Goal: Check status: Check status

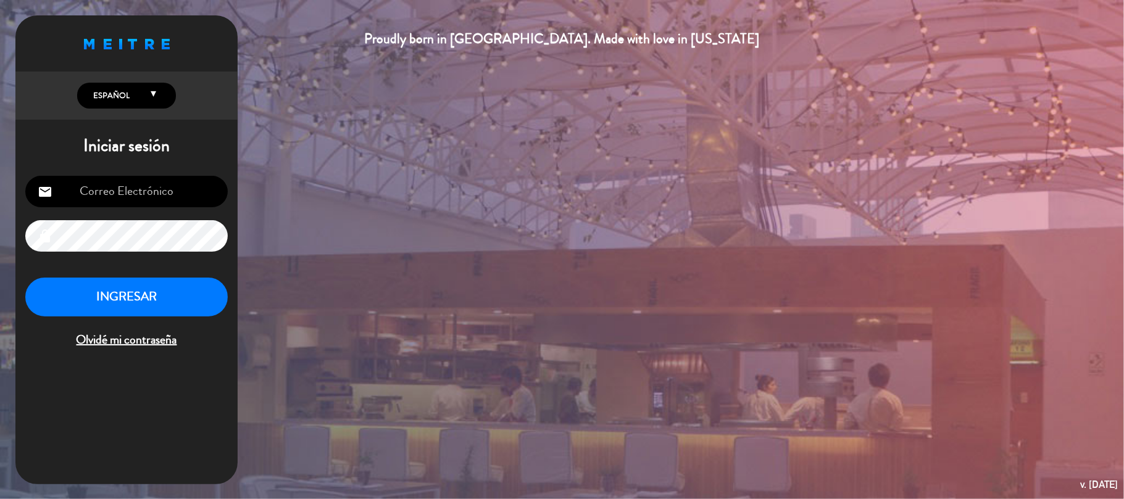
type input "[EMAIL_ADDRESS][DOMAIN_NAME]"
click at [532, 290] on div "Proudly born in [GEOGRAPHIC_DATA]. Made with love in [US_STATE] English Español…" at bounding box center [562, 249] width 1124 height 499
click at [179, 294] on button "INGRESAR" at bounding box center [126, 297] width 202 height 39
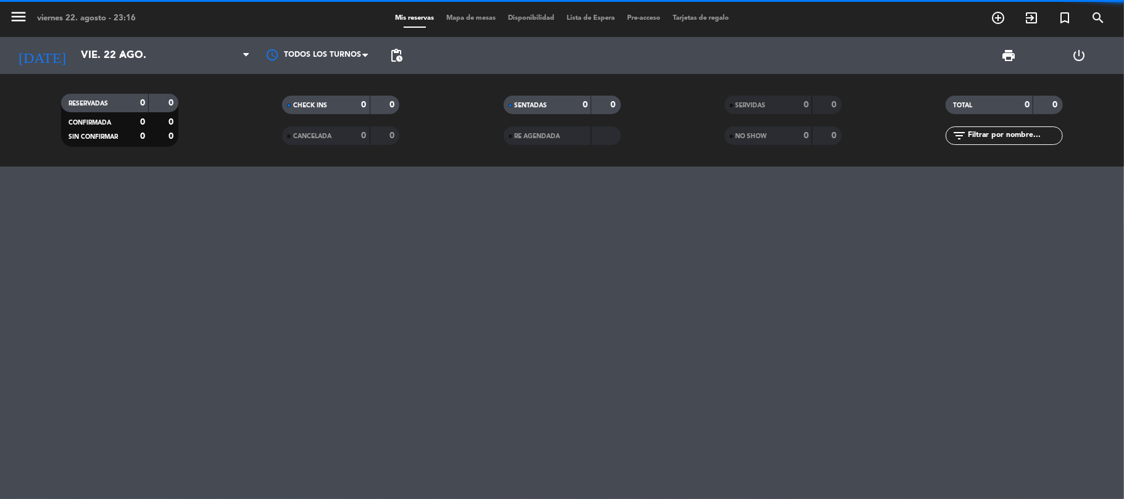
click at [179, 294] on div "menu [DATE] 22. agosto - 23:16 Mis reservas Mapa de mesas Disponibilidad Lista …" at bounding box center [562, 249] width 1124 height 499
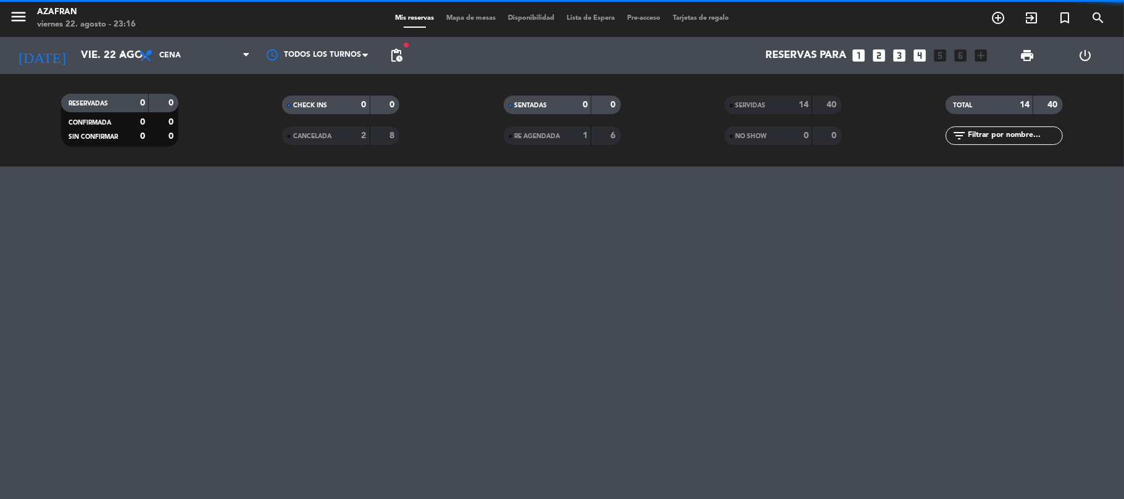
click at [179, 294] on div at bounding box center [562, 333] width 1124 height 333
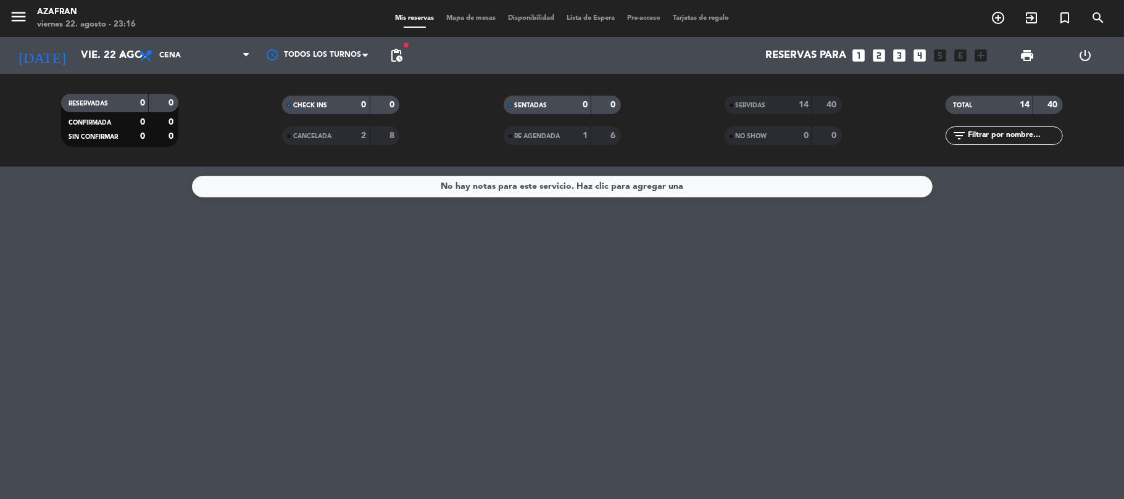
drag, startPoint x: 729, startPoint y: 160, endPoint x: 374, endPoint y: 154, distance: 355.5
click at [374, 154] on div "RESERVADAS 0 0 CONFIRMADA 0 0 SIN CONFIRMAR 0 0 CHECK INS 0 0 CANCELADA 2 8 SEN…" at bounding box center [562, 120] width 1124 height 93
click at [89, 53] on input "vie. 22 ago." at bounding box center [141, 56] width 133 height 24
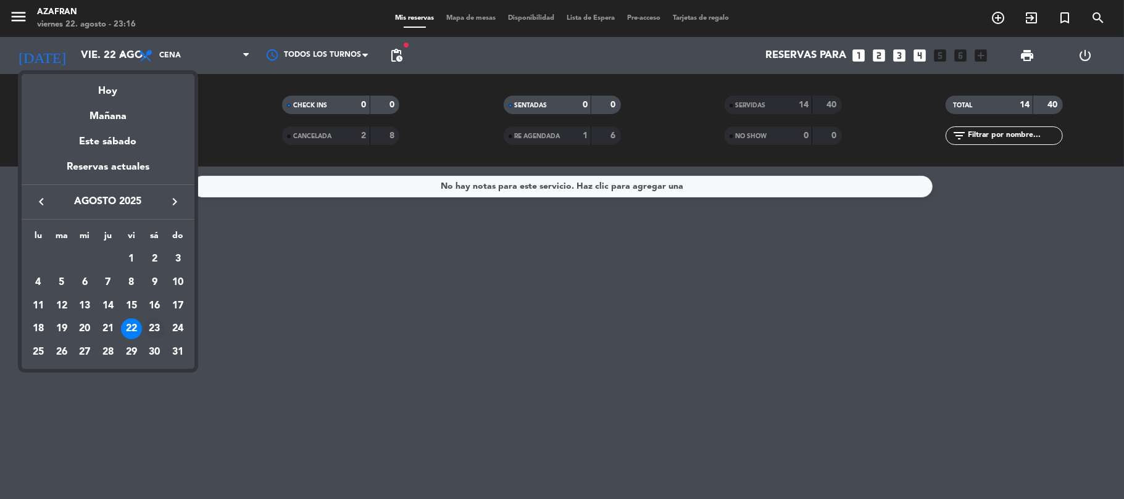
click at [154, 328] on div "23" at bounding box center [154, 328] width 21 height 21
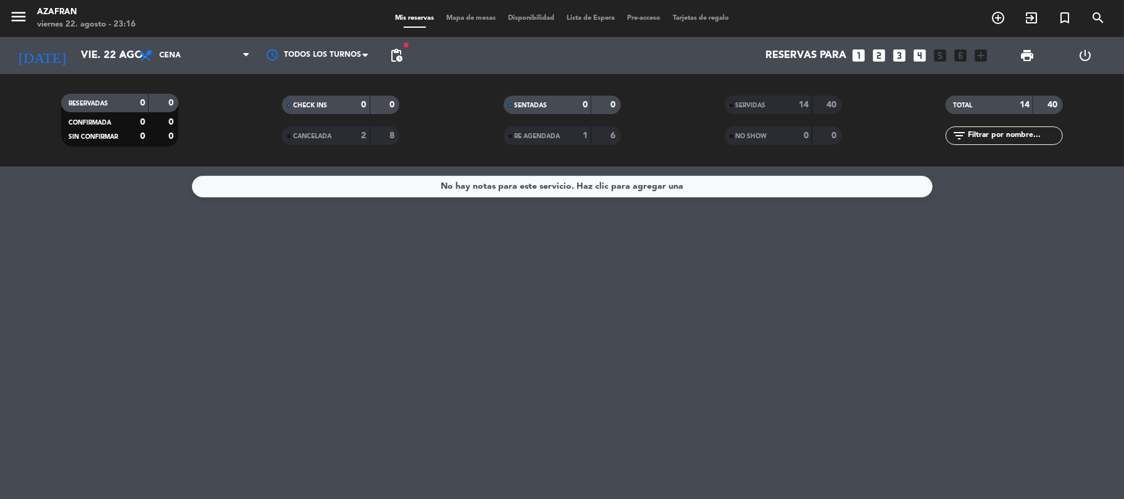
type input "sáb. 23 ago."
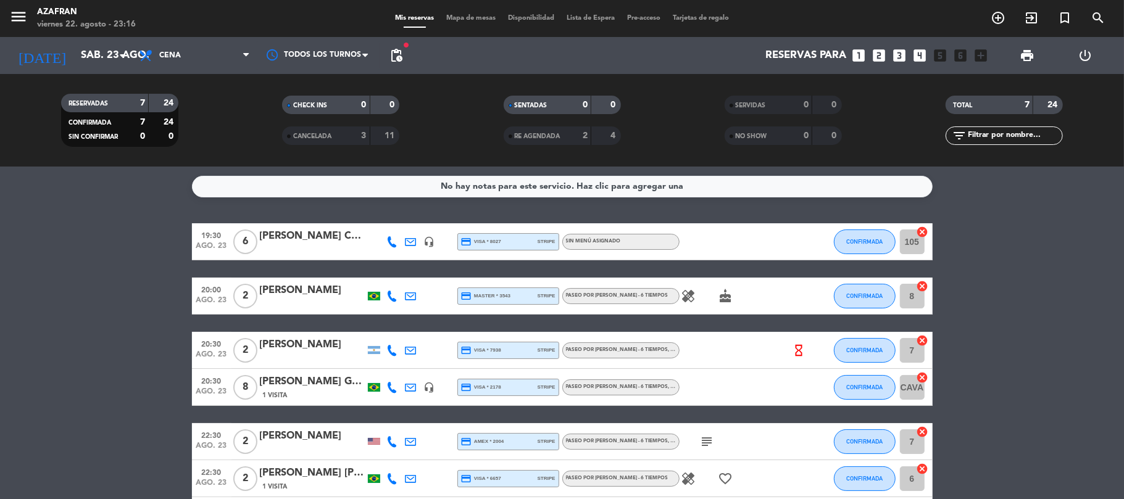
click at [85, 304] on bookings-row "19:30 [DATE] 6 [PERSON_NAME] Coneglian headset_mic credit_card visa * 8027 stri…" at bounding box center [562, 378] width 1124 height 311
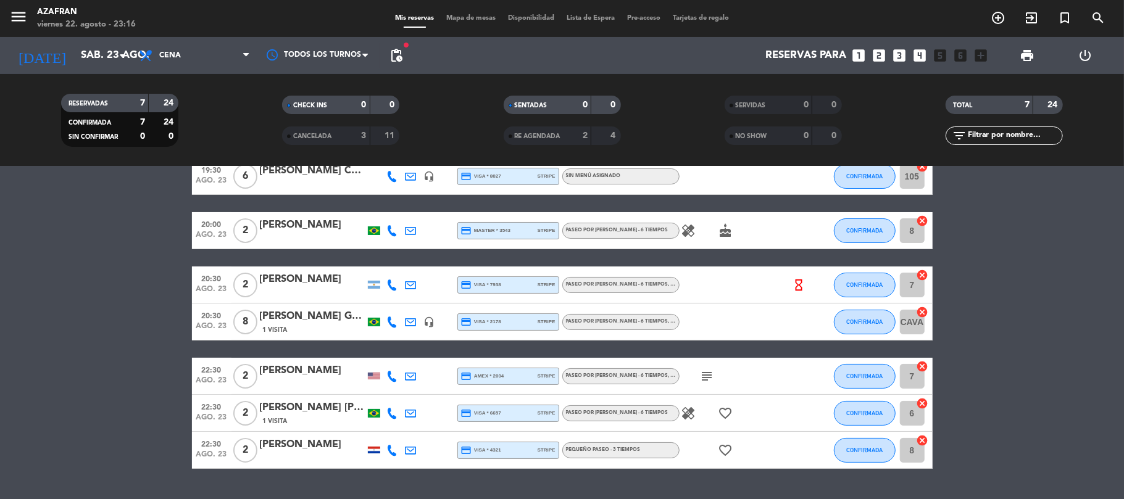
scroll to position [96, 0]
